Goal: Task Accomplishment & Management: Manage account settings

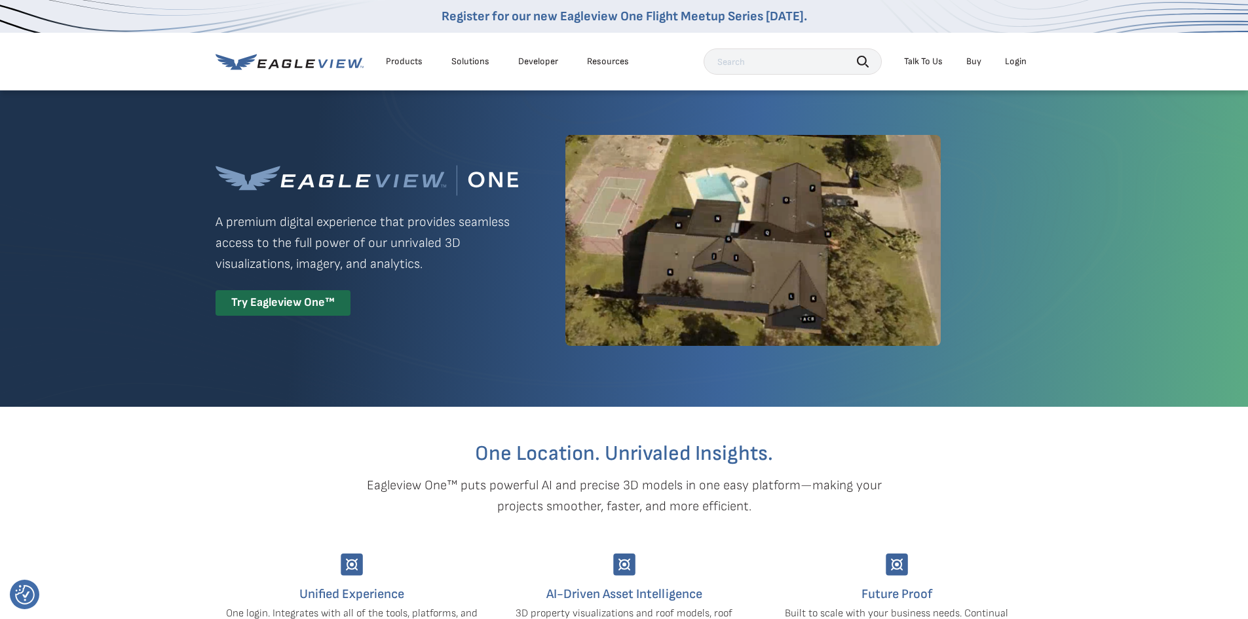
click at [1020, 69] on li "Login" at bounding box center [1015, 62] width 35 height 20
click at [1020, 61] on div "Login" at bounding box center [1016, 62] width 22 height 12
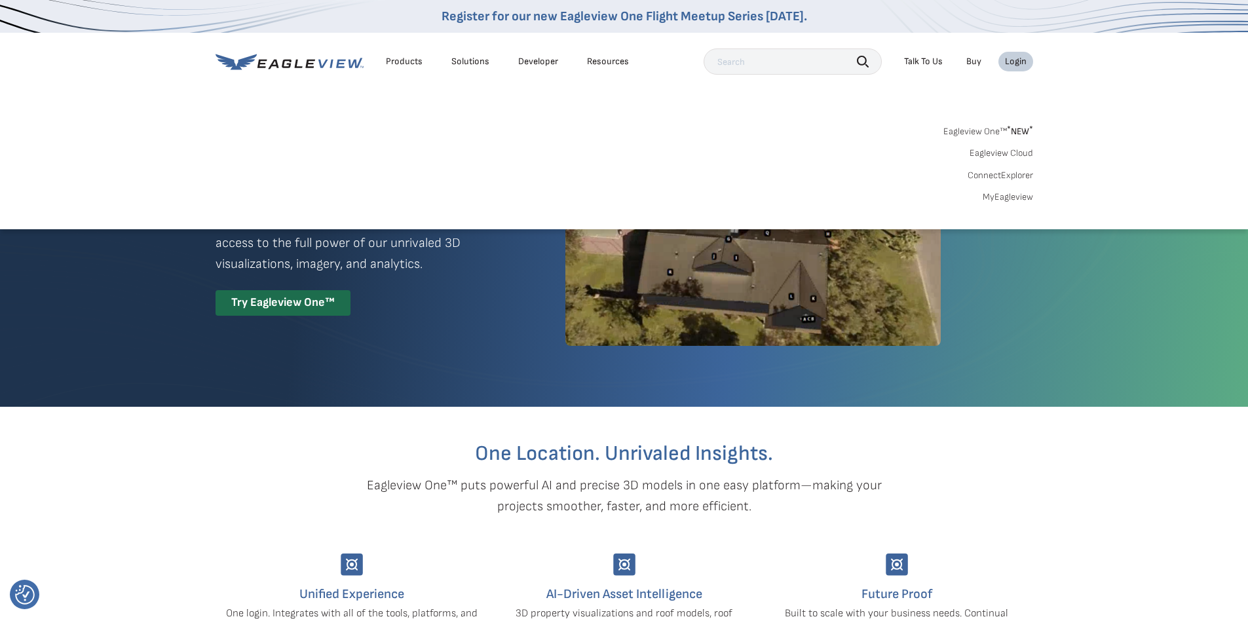
click at [994, 194] on link "MyEagleview" at bounding box center [1007, 197] width 50 height 12
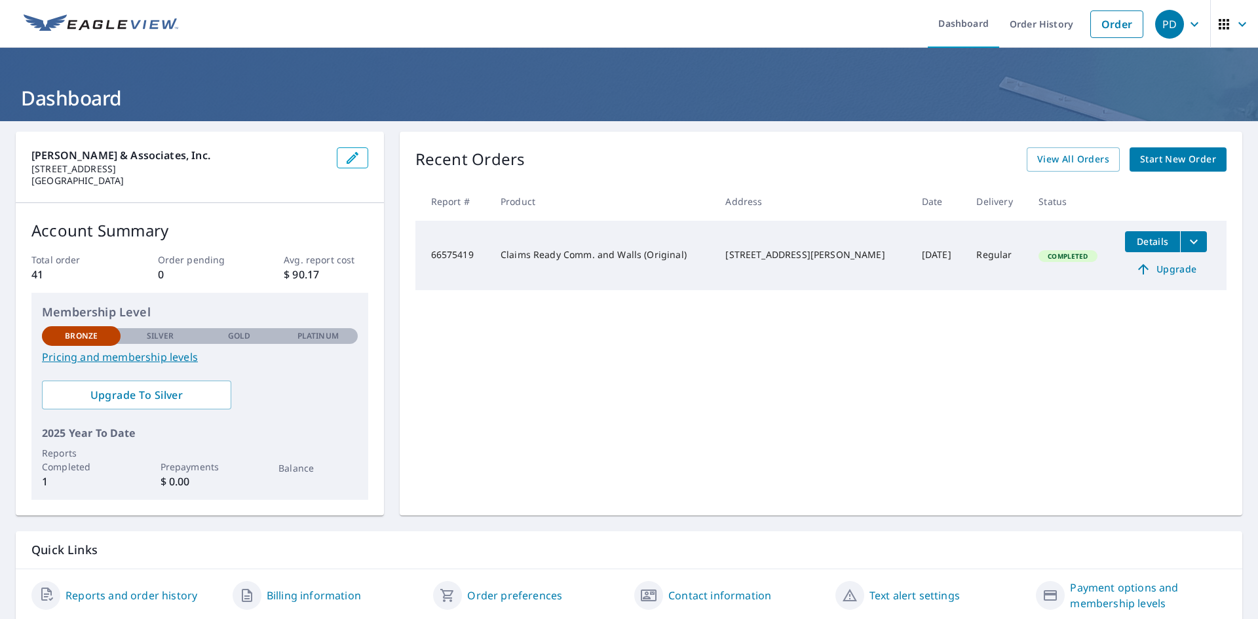
click at [1180, 155] on span "Start New Order" at bounding box center [1178, 159] width 76 height 16
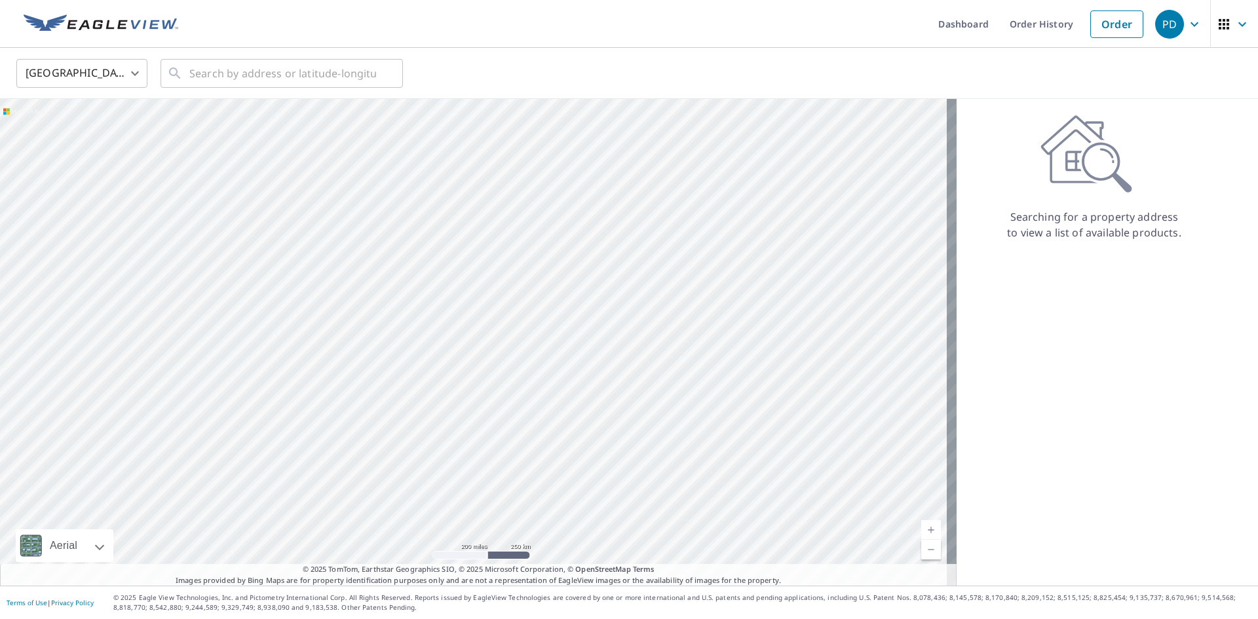
click at [150, 30] on img at bounding box center [101, 24] width 155 height 20
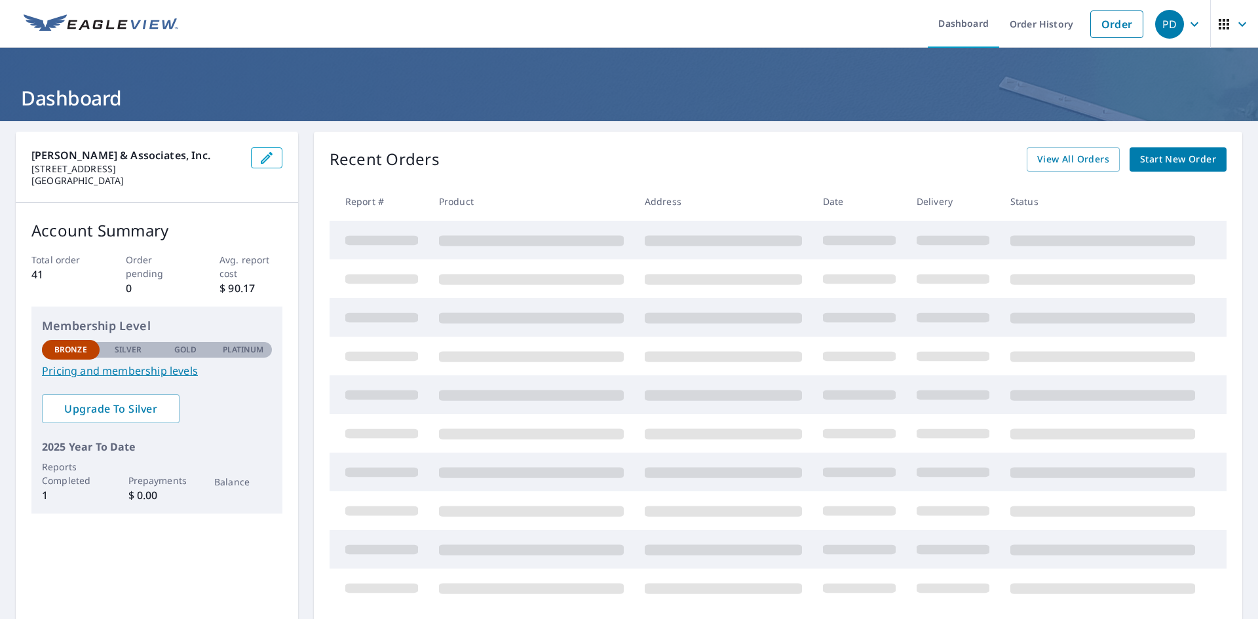
click at [1166, 31] on div "PD" at bounding box center [1169, 24] width 29 height 29
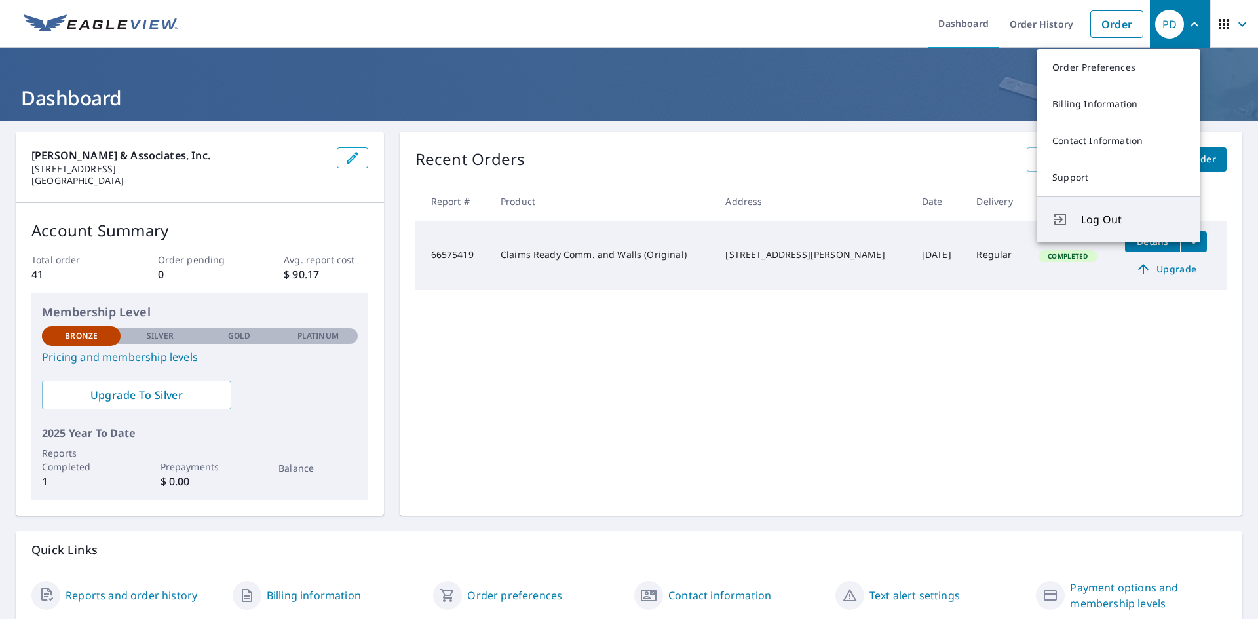
click at [1132, 217] on span "Log Out" at bounding box center [1132, 220] width 103 height 16
